Goal: Communication & Community: Connect with others

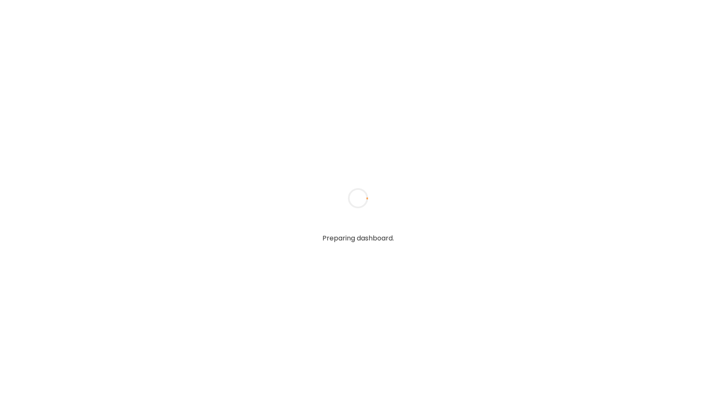
type input "**********"
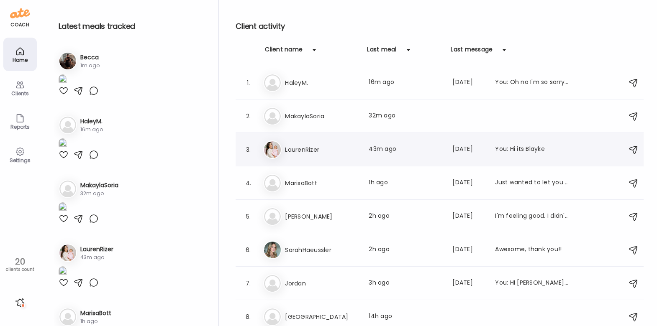
click at [376, 154] on div "La LaurenRizer Last meal: 43m ago Last message: [DATE] You: Hi its Blayke" at bounding box center [440, 150] width 355 height 18
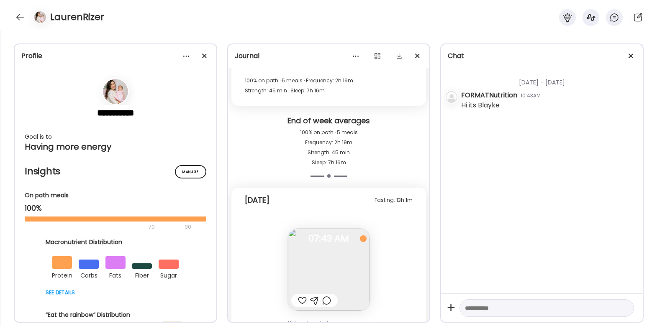
scroll to position [1578, 0]
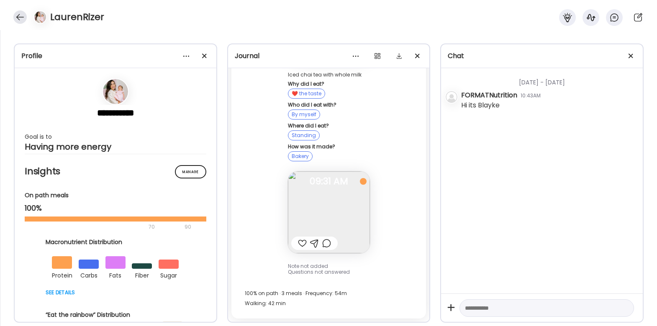
click at [21, 17] on div at bounding box center [19, 16] width 13 height 13
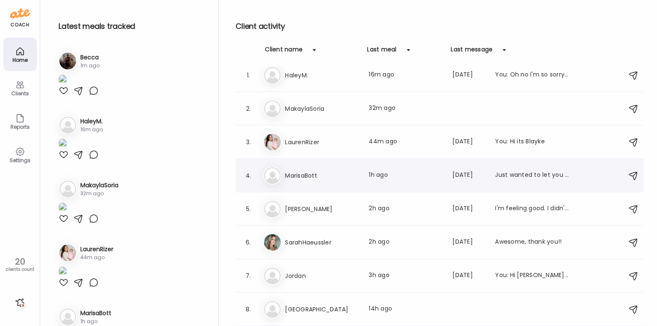
scroll to position [0, 0]
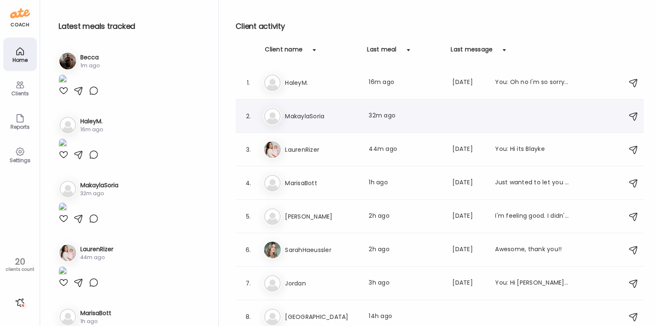
click at [336, 120] on h3 "MakaylaSoria" at bounding box center [322, 116] width 74 height 10
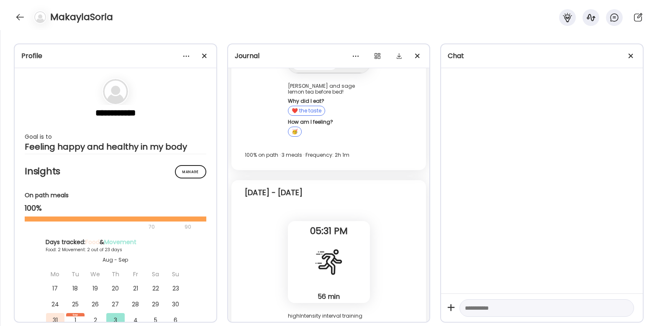
scroll to position [474, 0]
click at [18, 13] on div at bounding box center [19, 16] width 13 height 13
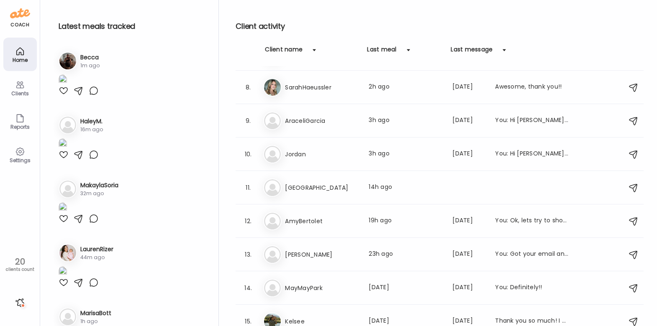
scroll to position [238, 0]
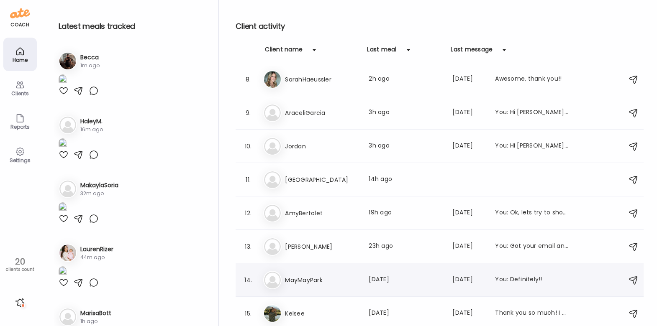
click at [309, 273] on div "Ma MayMayPark Last meal: [DATE] Last message: [DATE] You: Definitely!!" at bounding box center [440, 280] width 355 height 18
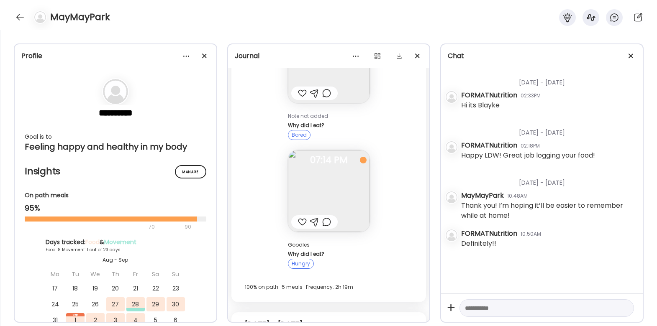
scroll to position [4066, 0]
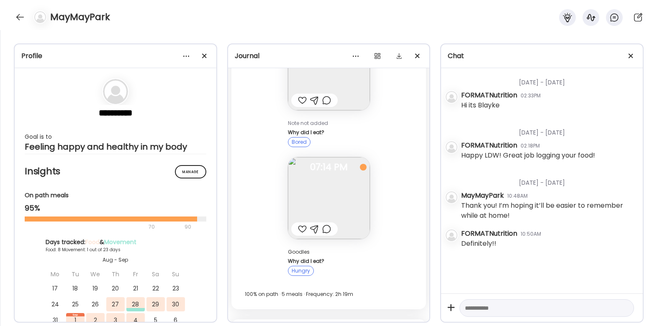
click at [336, 185] on img at bounding box center [329, 198] width 82 height 82
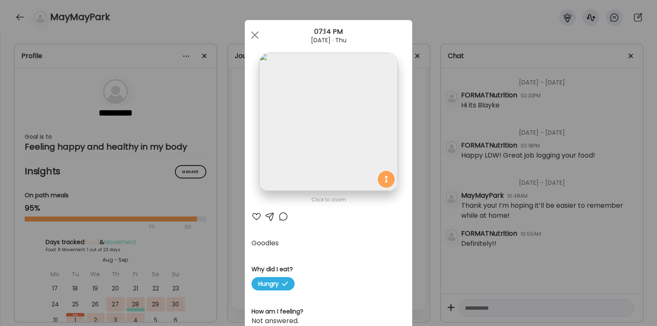
click at [428, 166] on div "Ate Coach Dashboard Wahoo! It’s official Take a moment to set up your Coach Pro…" at bounding box center [328, 163] width 657 height 326
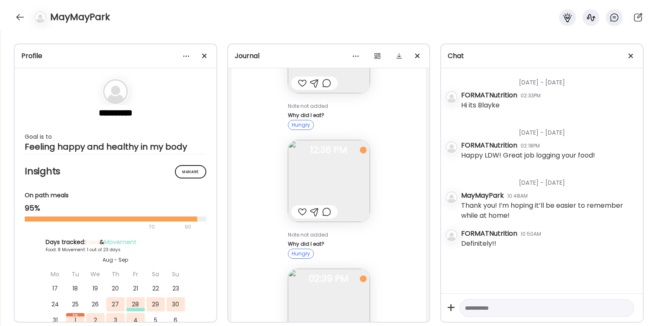
scroll to position [3695, 0]
click at [323, 179] on img at bounding box center [329, 182] width 82 height 82
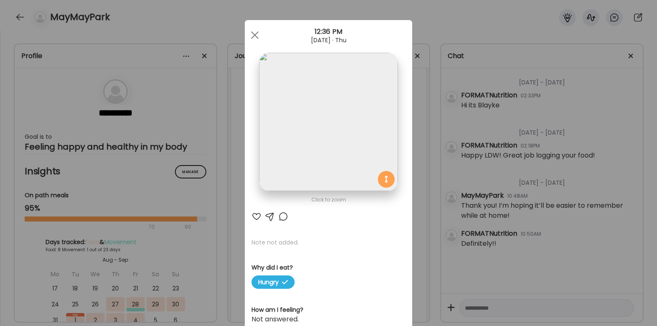
click at [426, 168] on div "Ate Coach Dashboard Wahoo! It’s official Take a moment to set up your Coach Pro…" at bounding box center [328, 163] width 657 height 326
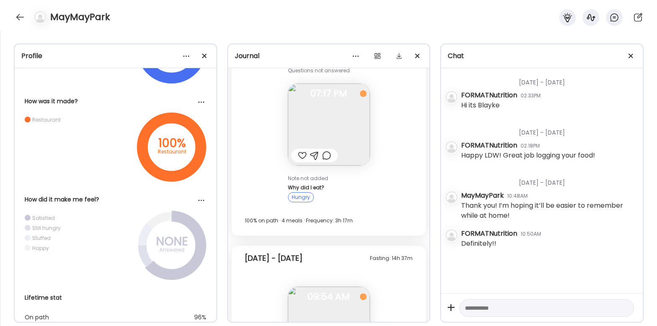
scroll to position [803, 0]
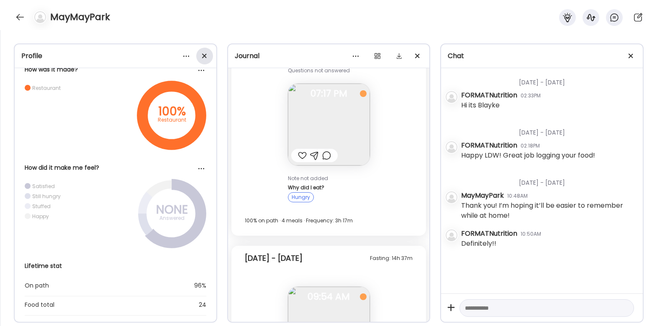
click at [206, 56] on div at bounding box center [204, 56] width 17 height 17
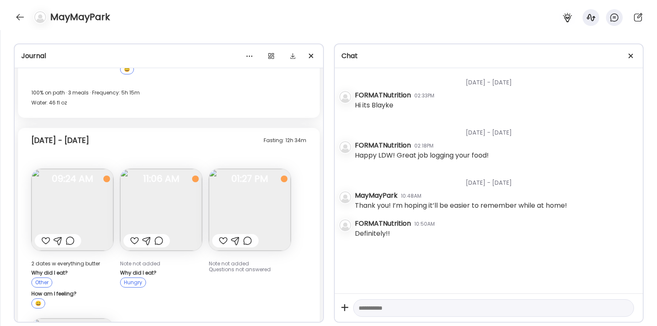
scroll to position [1612, 0]
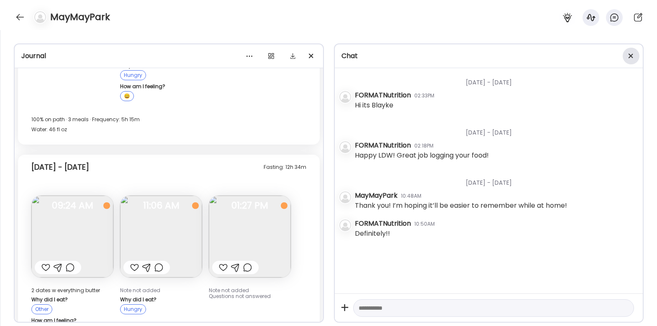
click at [631, 59] on div at bounding box center [631, 56] width 17 height 17
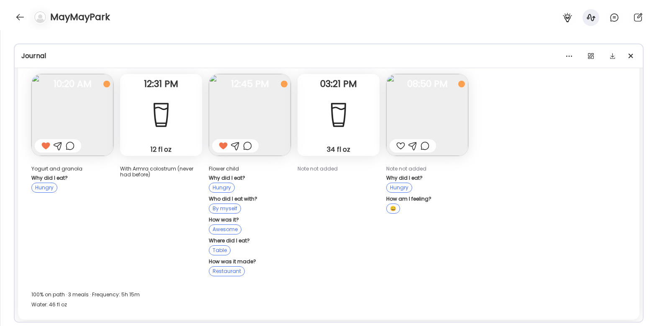
scroll to position [1002, 0]
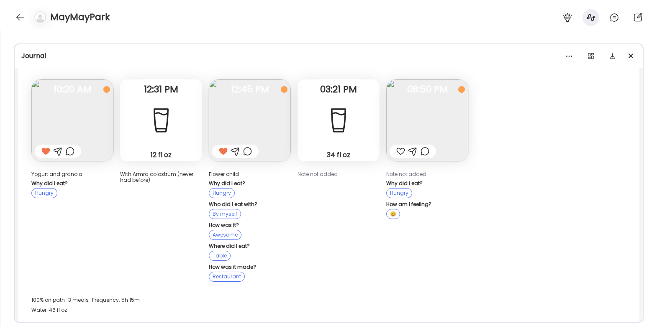
click at [259, 119] on img at bounding box center [250, 121] width 82 height 82
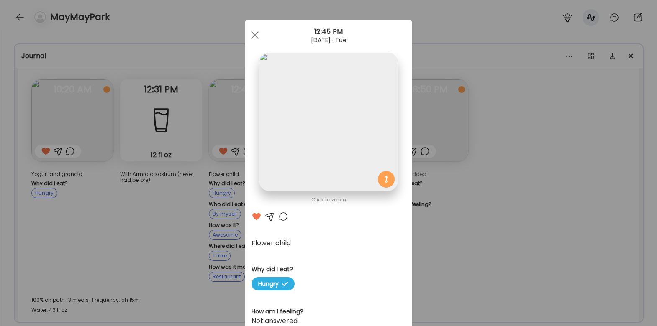
click at [191, 195] on div "Ate Coach Dashboard Wahoo! It’s official Take a moment to set up your Coach Pro…" at bounding box center [328, 163] width 657 height 326
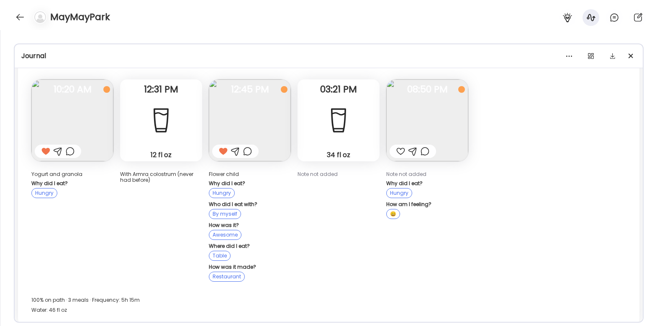
click at [430, 107] on img at bounding box center [427, 121] width 82 height 82
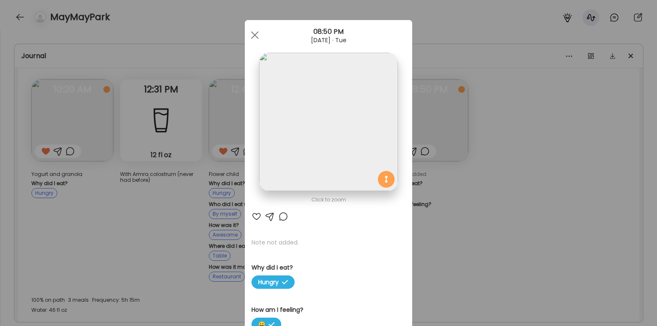
click at [440, 203] on div "Ate Coach Dashboard Wahoo! It’s official Take a moment to set up your Coach Pro…" at bounding box center [328, 163] width 657 height 326
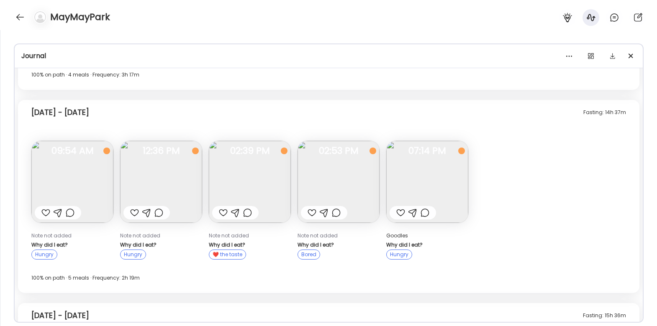
scroll to position [1462, 0]
click at [81, 179] on img at bounding box center [72, 182] width 82 height 82
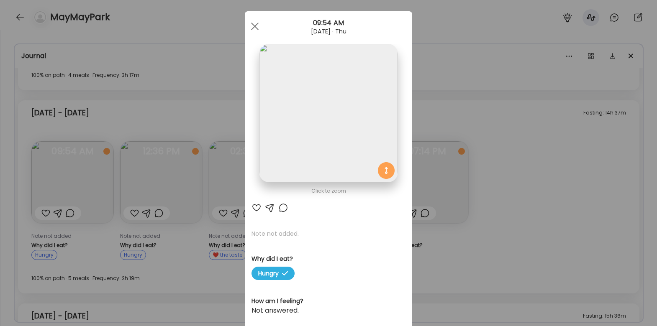
scroll to position [5, 0]
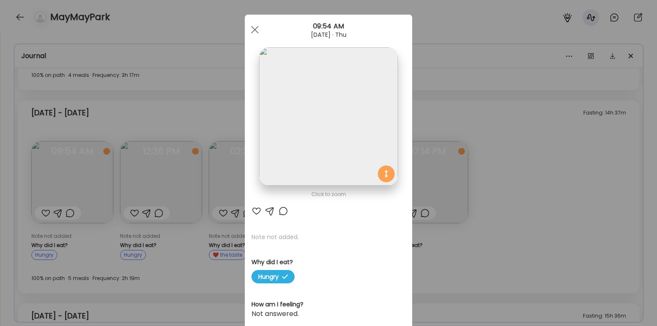
click at [488, 161] on div "Ate Coach Dashboard Wahoo! It’s official Take a moment to set up your Coach Pro…" at bounding box center [328, 163] width 657 height 326
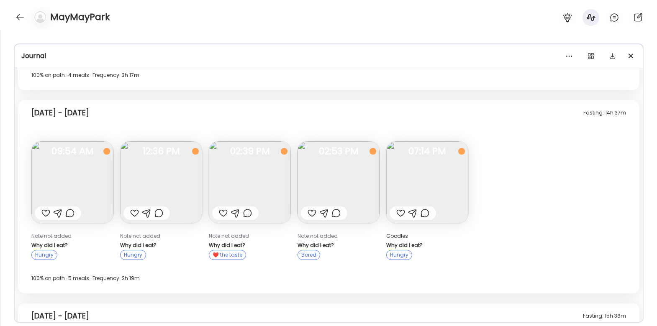
click at [431, 178] on img at bounding box center [427, 182] width 82 height 82
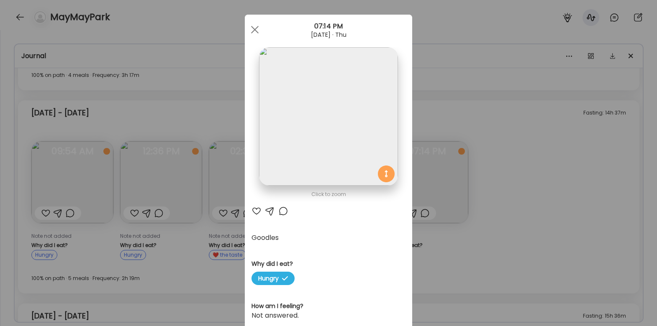
click at [483, 175] on div "Ate Coach Dashboard Wahoo! It’s official Take a moment to set up your Coach Pro…" at bounding box center [328, 163] width 657 height 326
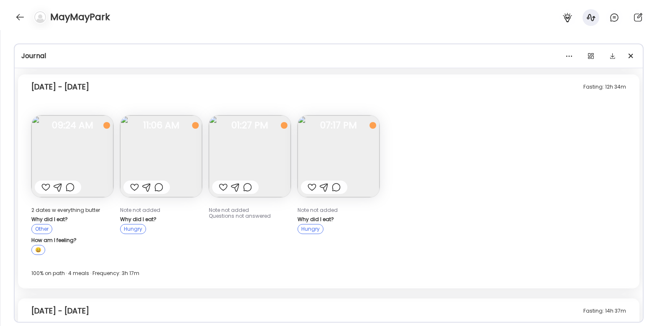
scroll to position [1263, 0]
click at [322, 155] on img at bounding box center [339, 157] width 82 height 82
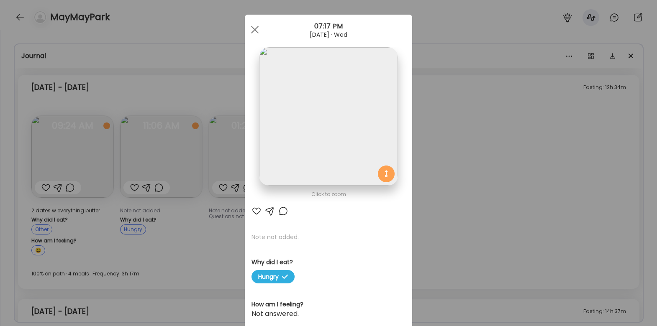
click at [420, 147] on div "Ate Coach Dashboard Wahoo! It’s official Take a moment to set up your Coach Pro…" at bounding box center [328, 163] width 657 height 326
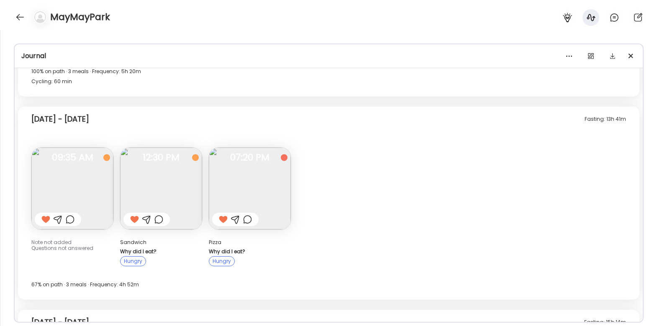
scroll to position [467, 0]
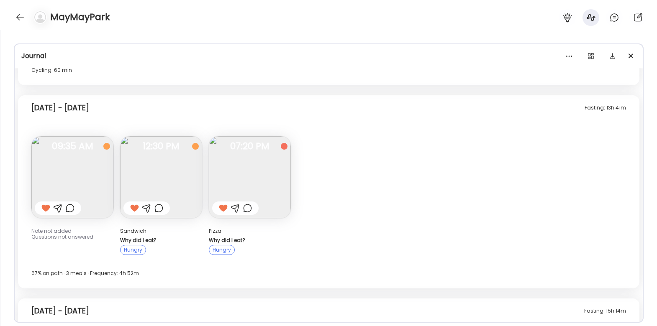
click at [246, 182] on img at bounding box center [250, 177] width 82 height 82
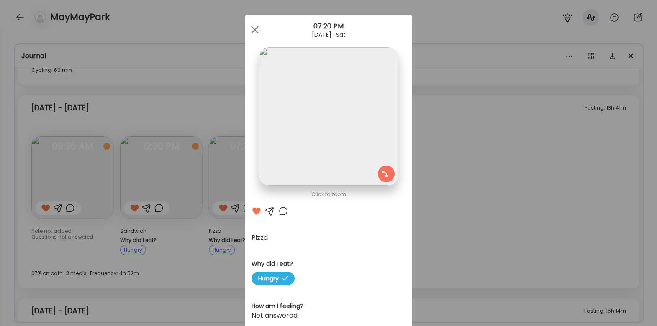
click at [424, 174] on div "Ate Coach Dashboard Wahoo! It’s official Take a moment to set up your Coach Pro…" at bounding box center [328, 163] width 657 height 326
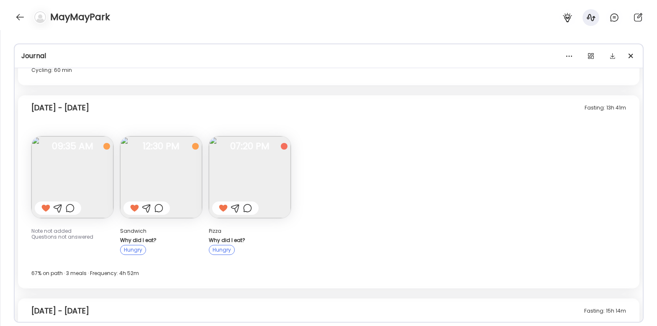
click at [184, 169] on img at bounding box center [161, 177] width 82 height 82
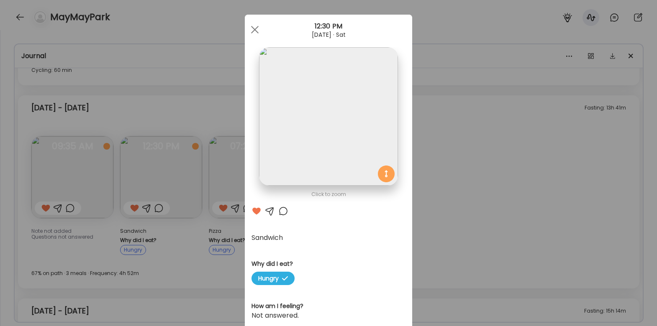
click at [409, 166] on section at bounding box center [328, 125] width 167 height 157
click at [420, 165] on div "Ate Coach Dashboard Wahoo! It’s official Take a moment to set up your Coach Pro…" at bounding box center [328, 163] width 657 height 326
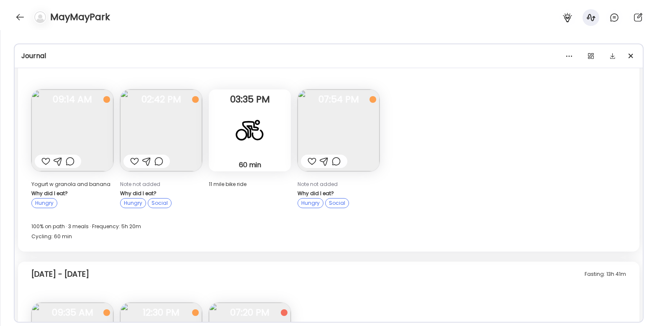
scroll to position [281, 0]
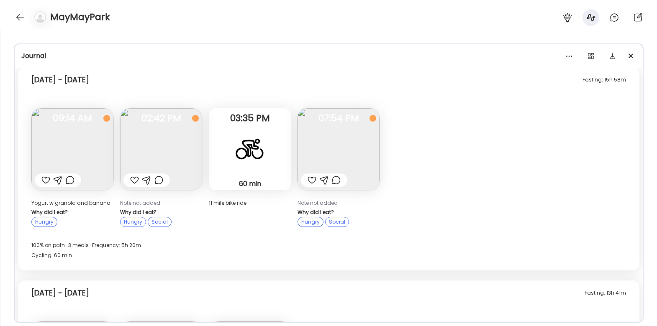
click at [241, 145] on div at bounding box center [250, 149] width 30 height 30
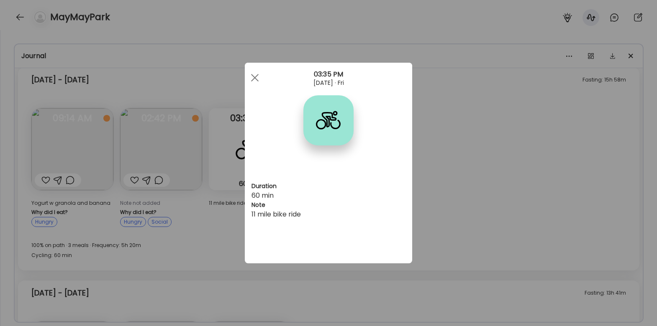
scroll to position [0, 0]
click at [457, 141] on div "Ate Coach Dashboard Wahoo! It’s official Take a moment to set up your Coach Pro…" at bounding box center [328, 163] width 657 height 326
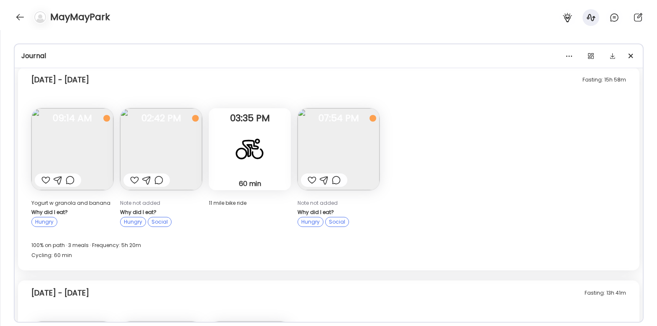
click at [360, 135] on img at bounding box center [339, 149] width 82 height 82
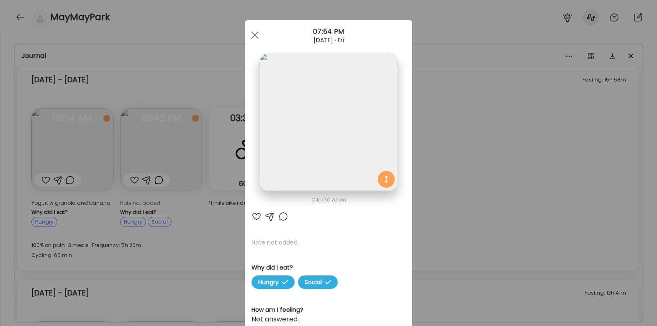
click at [430, 138] on div "Ate Coach Dashboard Wahoo! It’s official Take a moment to set up your Coach Pro…" at bounding box center [328, 163] width 657 height 326
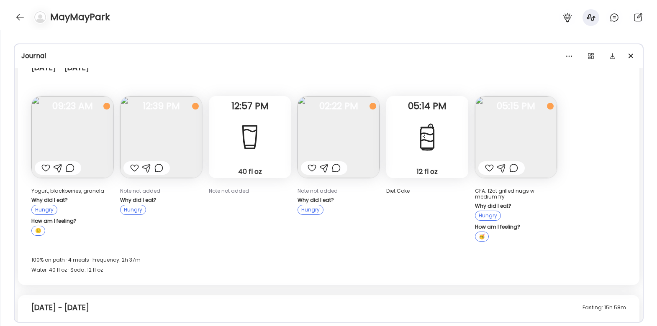
scroll to position [56, 0]
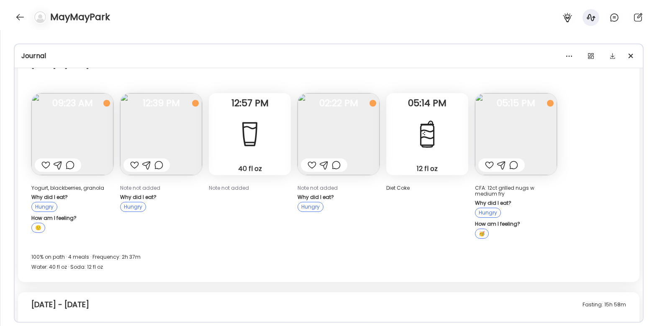
click at [349, 135] on img at bounding box center [339, 134] width 82 height 82
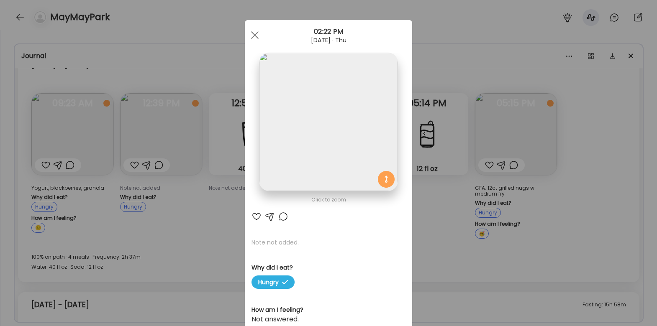
click at [435, 206] on div "Ate Coach Dashboard Wahoo! It’s official Take a moment to set up your Coach Pro…" at bounding box center [328, 163] width 657 height 326
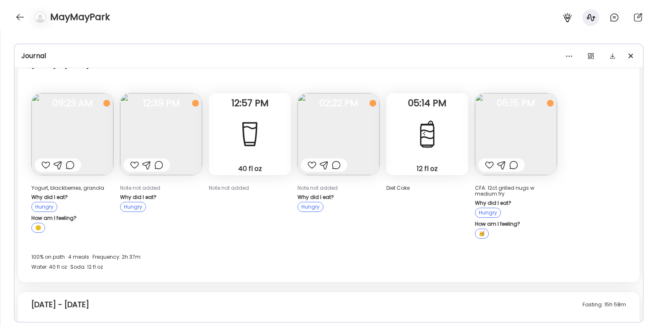
click at [166, 120] on img at bounding box center [161, 134] width 82 height 82
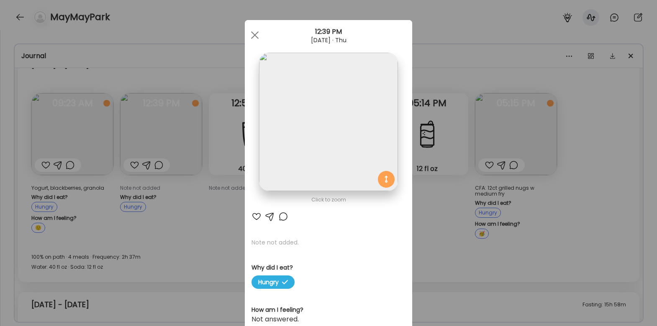
click at [426, 203] on div "Ate Coach Dashboard Wahoo! It’s official Take a moment to set up your Coach Pro…" at bounding box center [328, 163] width 657 height 326
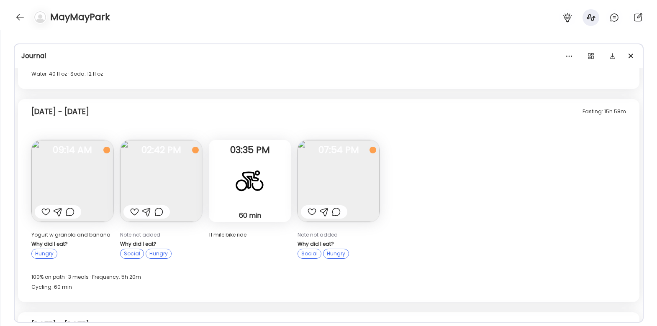
scroll to position [249, 0]
click at [159, 180] on img at bounding box center [161, 181] width 82 height 82
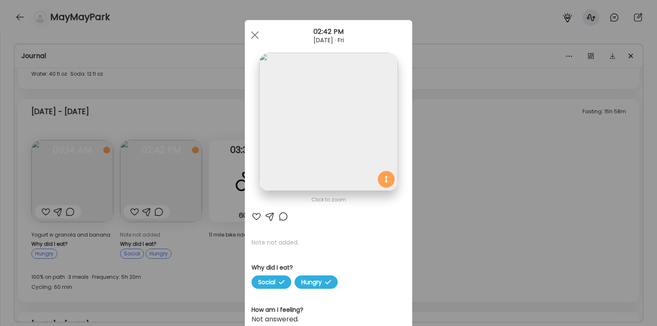
click at [433, 205] on div "Ate Coach Dashboard Wahoo! It’s official Take a moment to set up your Coach Pro…" at bounding box center [328, 163] width 657 height 326
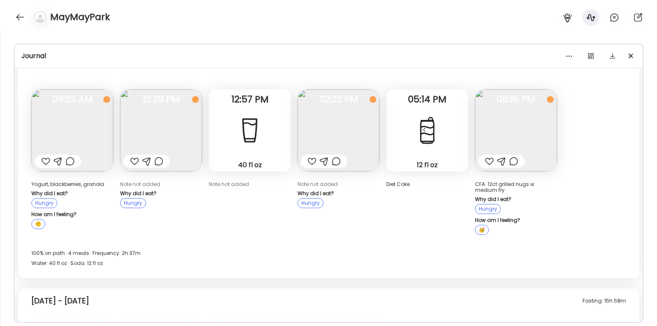
scroll to position [65, 0]
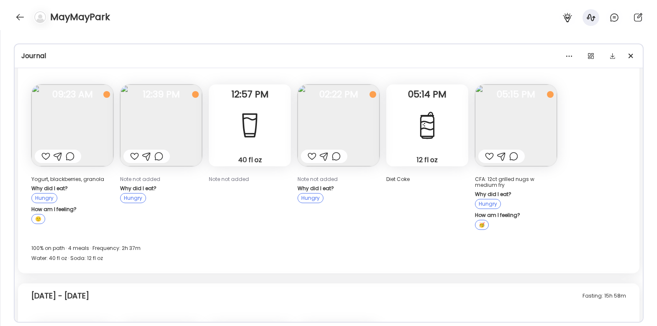
click at [185, 125] on img at bounding box center [161, 126] width 82 height 82
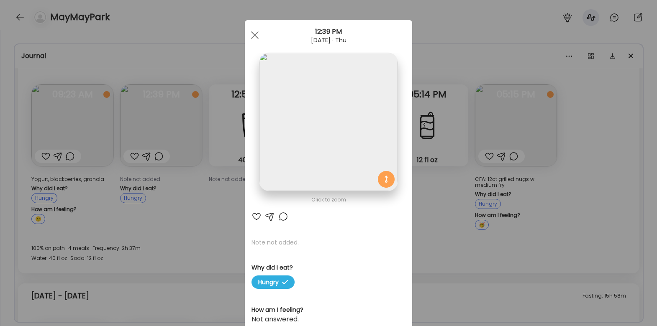
click at [205, 225] on div "Ate Coach Dashboard Wahoo! It’s official Take a moment to set up your Coach Pro…" at bounding box center [328, 163] width 657 height 326
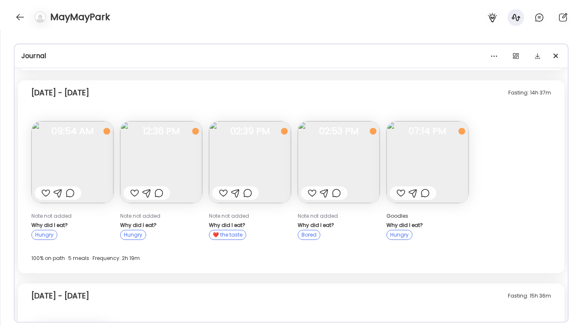
scroll to position [1622, 0]
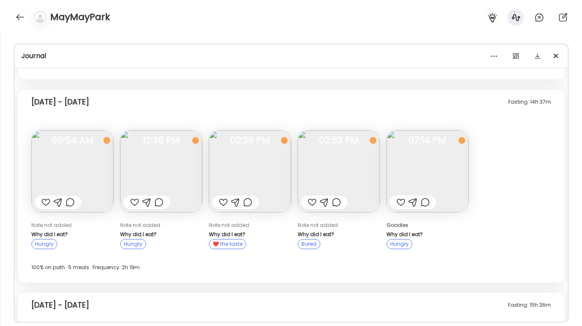
click at [173, 151] on img at bounding box center [161, 172] width 82 height 82
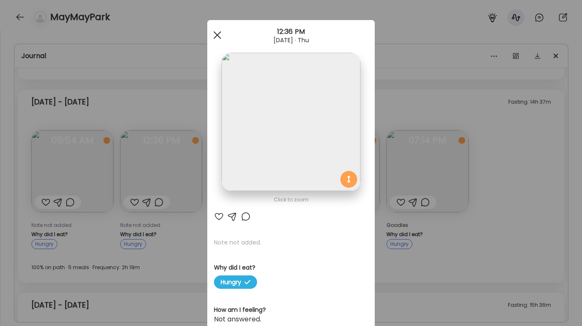
click at [217, 34] on div at bounding box center [217, 35] width 17 height 17
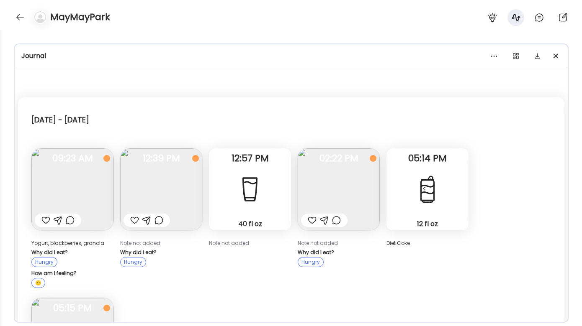
scroll to position [0, 0]
click at [352, 185] on img at bounding box center [339, 190] width 82 height 82
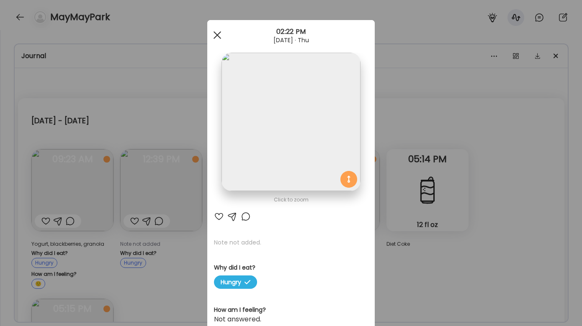
click at [219, 31] on div at bounding box center [217, 35] width 17 height 17
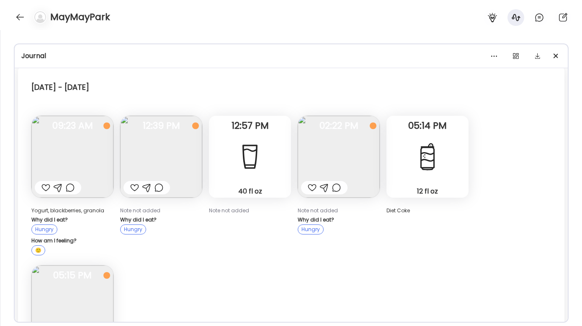
scroll to position [54, 0]
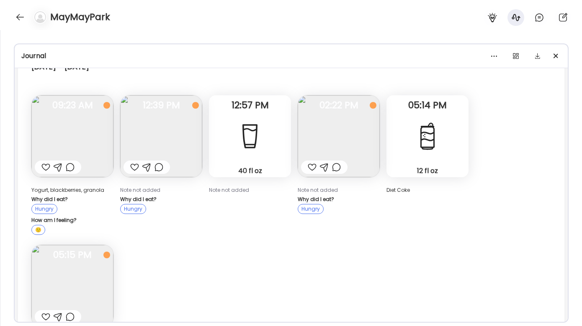
click at [96, 123] on img at bounding box center [72, 136] width 82 height 82
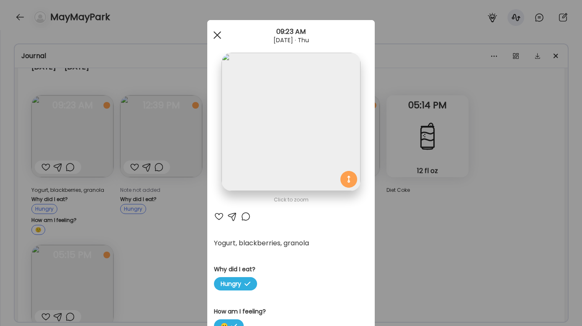
click at [213, 32] on span at bounding box center [217, 35] width 8 height 8
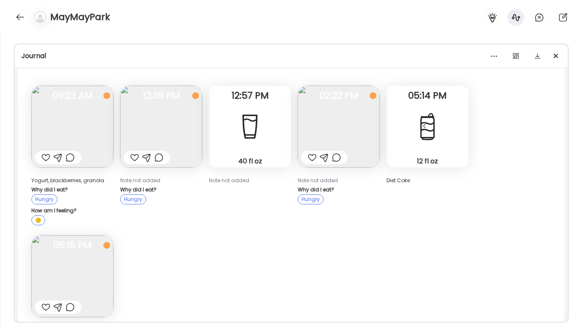
scroll to position [48, 0]
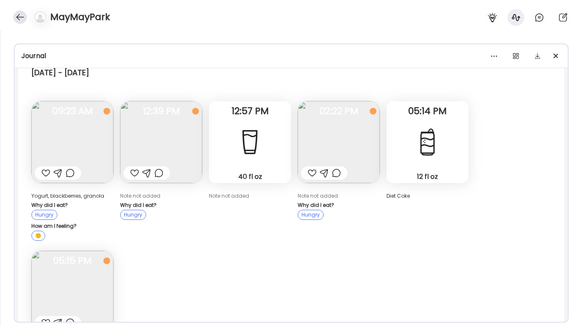
click at [17, 19] on div at bounding box center [19, 16] width 13 height 13
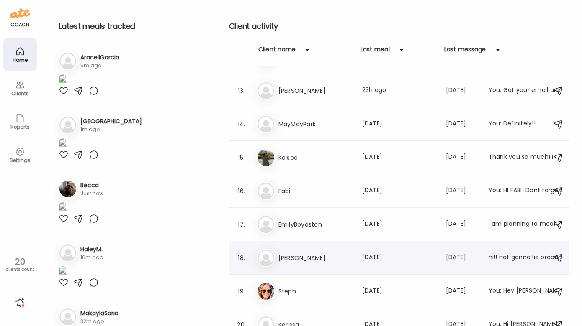
scroll to position [405, 0]
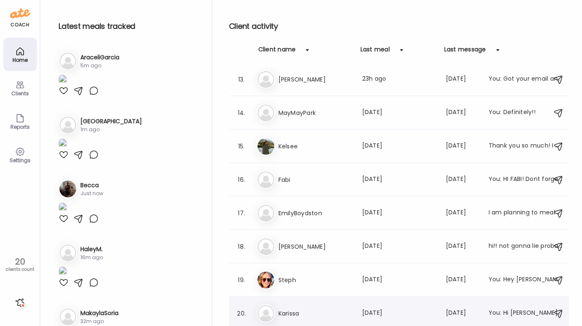
click at [313, 313] on h3 "Karissa" at bounding box center [315, 314] width 74 height 10
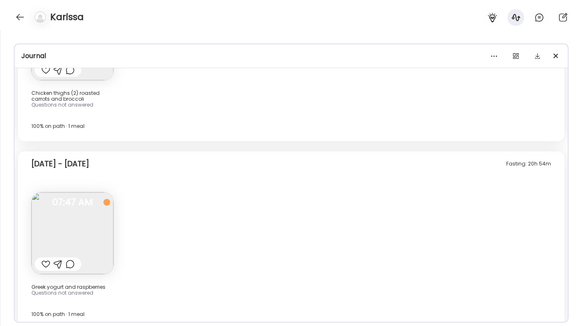
scroll to position [4442, 0]
click at [541, 17] on icon at bounding box center [539, 18] width 10 height 10
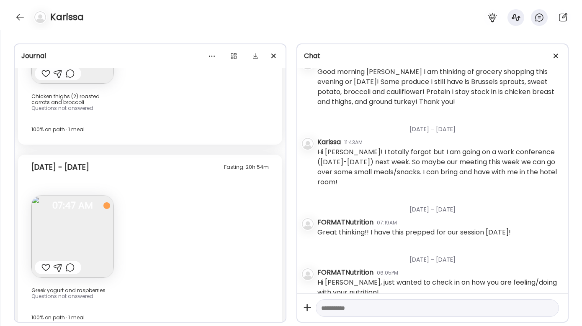
scroll to position [97, 0]
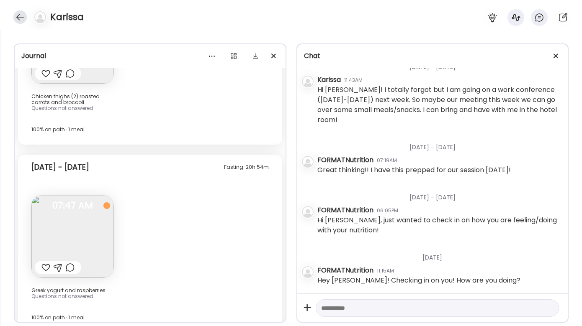
click at [18, 17] on div at bounding box center [19, 16] width 13 height 13
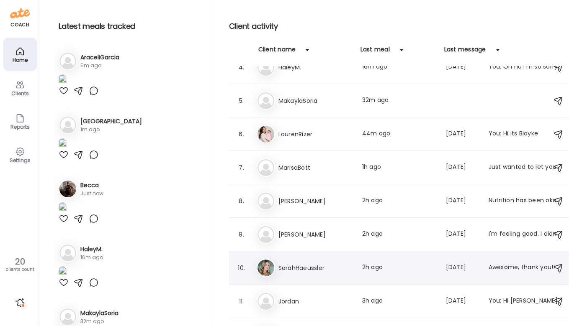
scroll to position [64, 0]
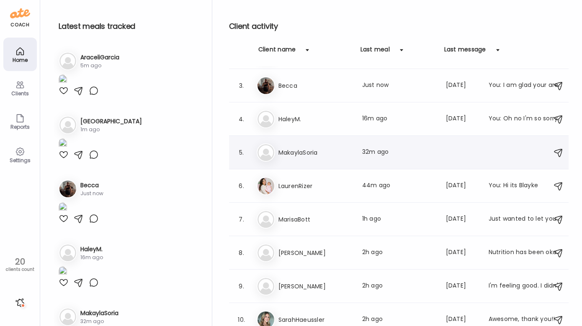
click at [343, 153] on h3 "MakaylaSoria" at bounding box center [315, 153] width 74 height 10
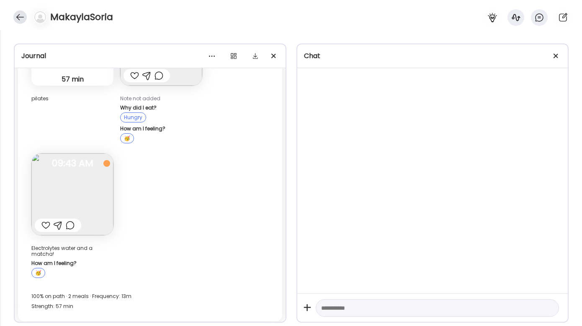
scroll to position [0, 0]
click at [18, 18] on div at bounding box center [19, 16] width 13 height 13
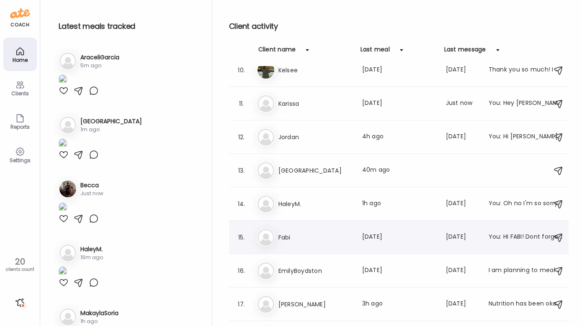
scroll to position [316, 0]
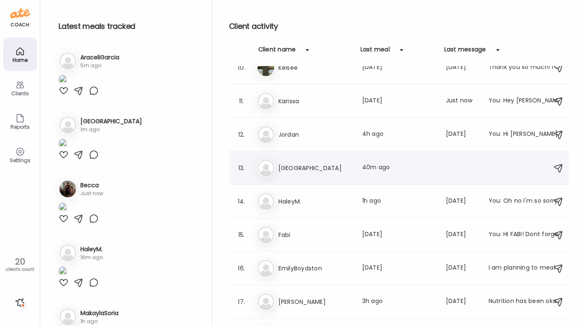
click at [334, 171] on h3 "[GEOGRAPHIC_DATA]" at bounding box center [315, 168] width 74 height 10
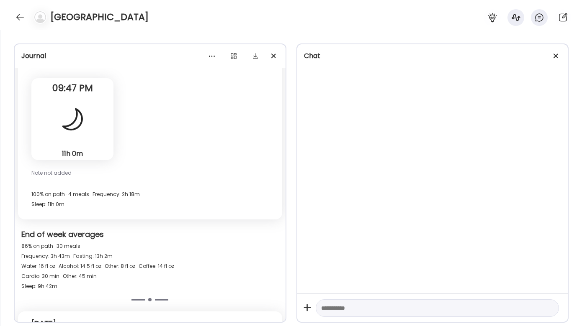
scroll to position [3394, 0]
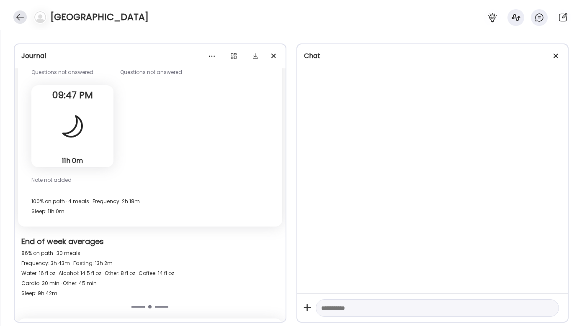
click at [25, 17] on div at bounding box center [19, 16] width 13 height 13
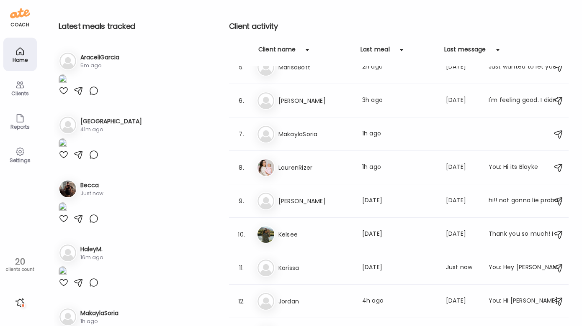
scroll to position [0, 0]
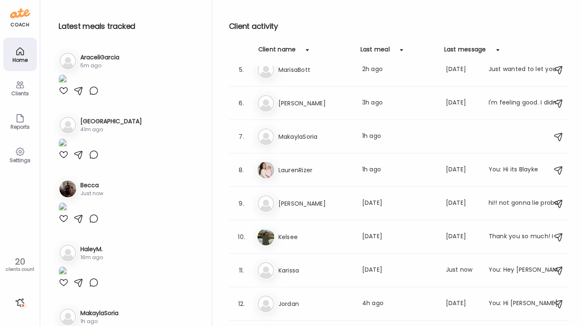
click at [321, 205] on h3 "[PERSON_NAME]" at bounding box center [315, 204] width 74 height 10
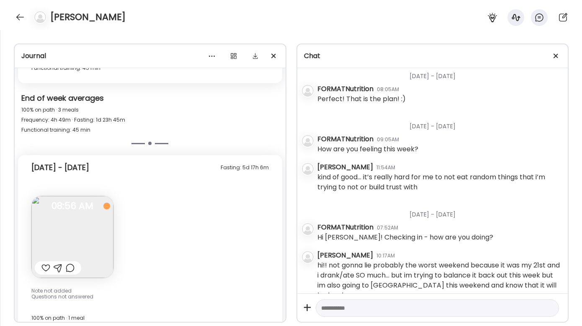
click at [96, 218] on img at bounding box center [72, 237] width 82 height 82
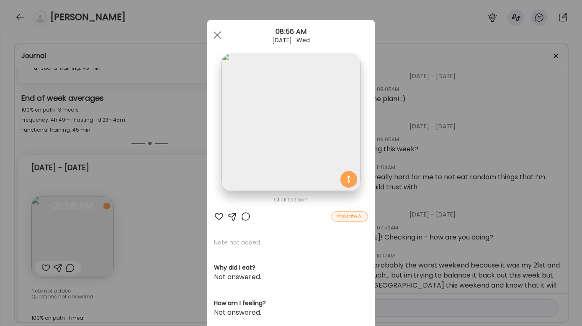
click at [178, 195] on div "Ate Coach Dashboard Wahoo! It’s official Take a moment to set up your Coach Pro…" at bounding box center [291, 163] width 582 height 326
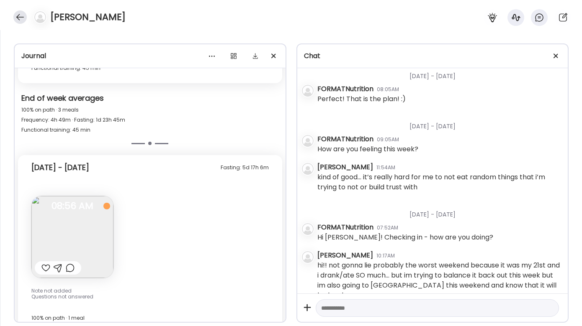
click at [21, 18] on div at bounding box center [19, 16] width 13 height 13
